Goal: Navigation & Orientation: Go to known website

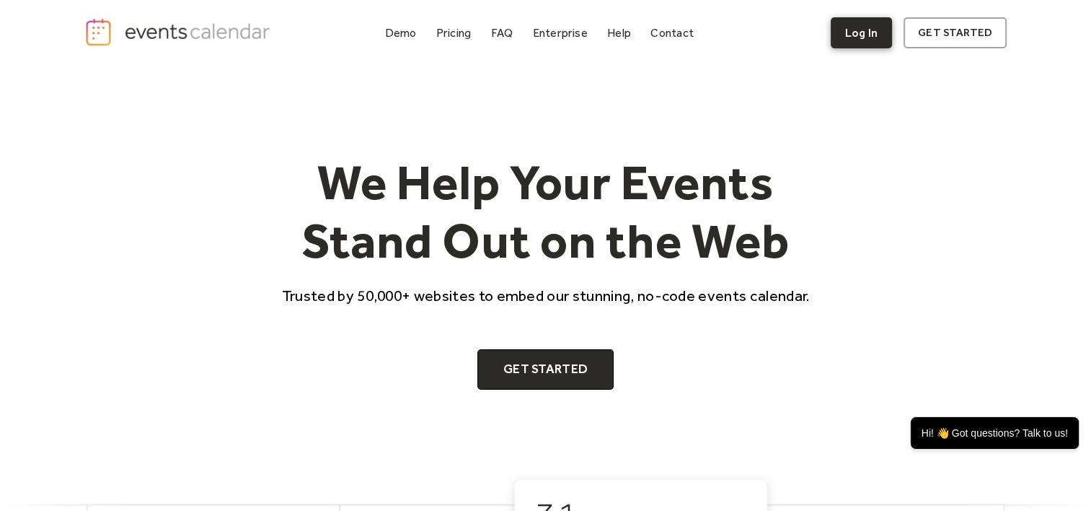
click at [870, 38] on link "Log In" at bounding box center [861, 32] width 61 height 31
